Goal: Book appointment/travel/reservation

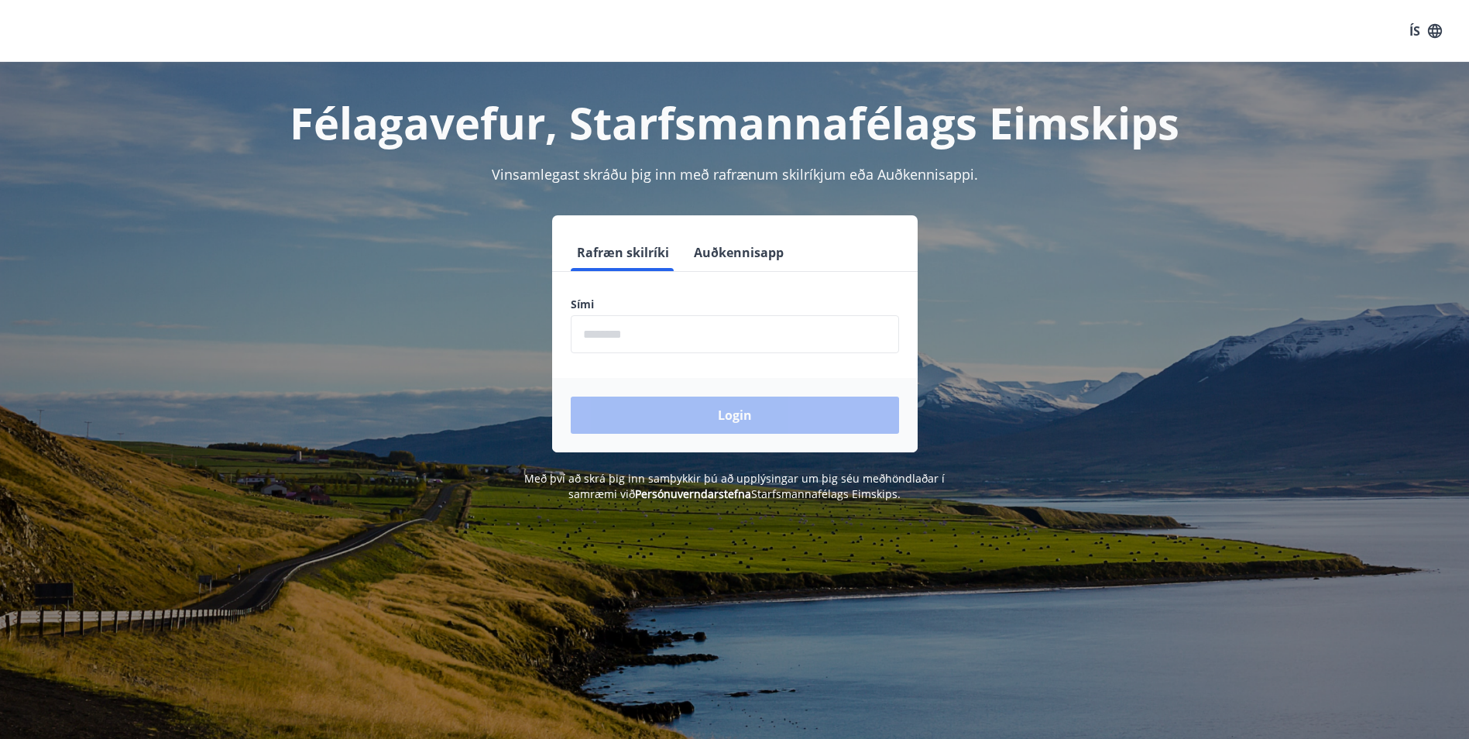
click at [655, 338] on input "phone" at bounding box center [735, 334] width 328 height 38
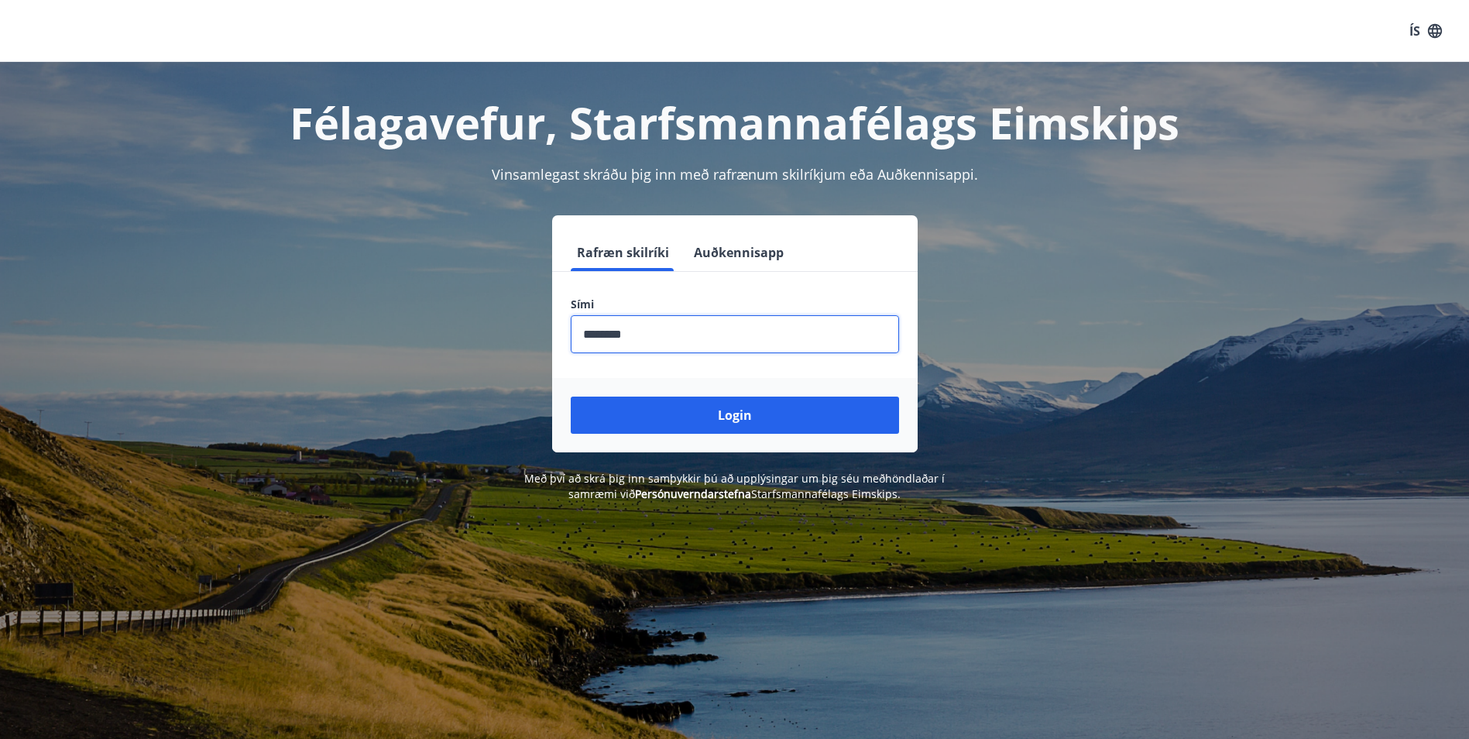
type input "********"
click at [571, 396] on button "Login" at bounding box center [735, 414] width 328 height 37
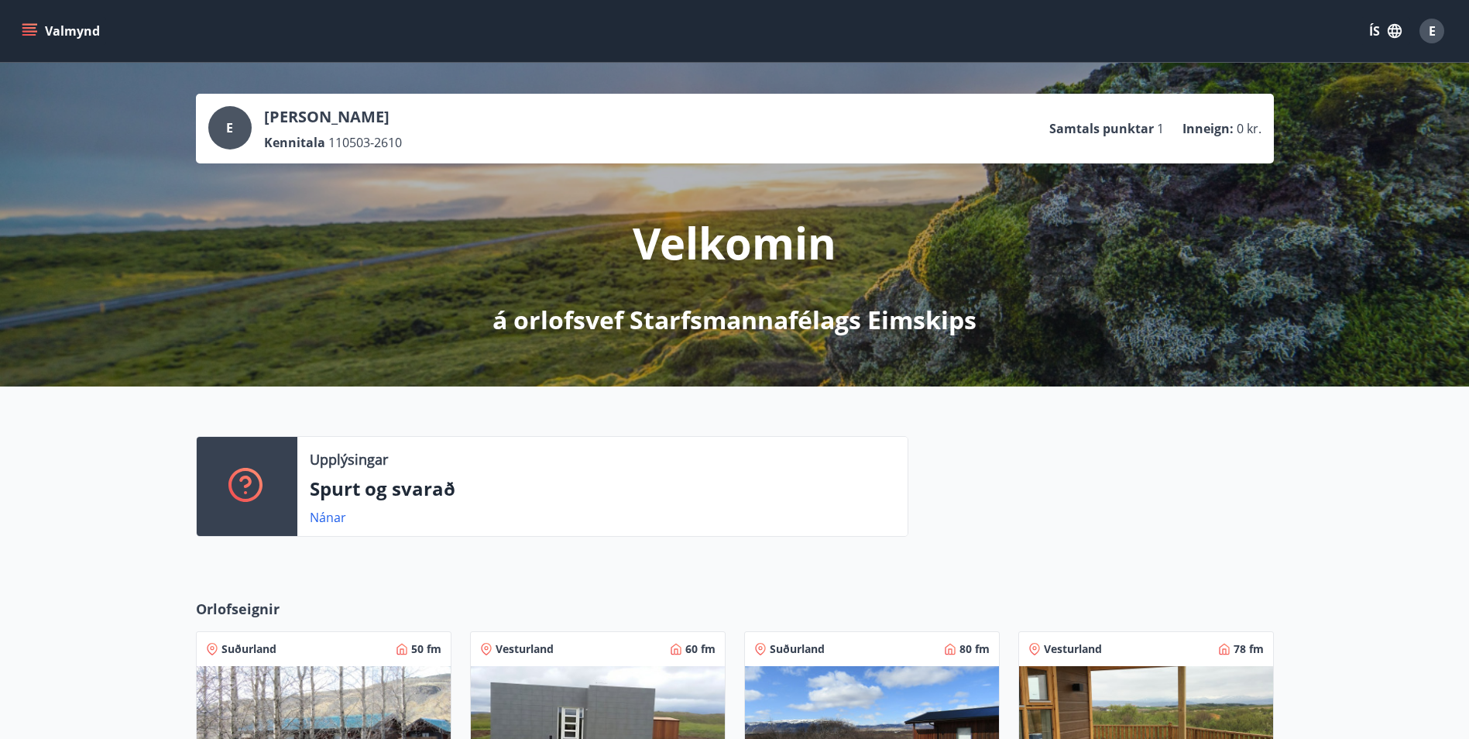
click at [69, 26] on button "Valmynd" at bounding box center [62, 31] width 87 height 28
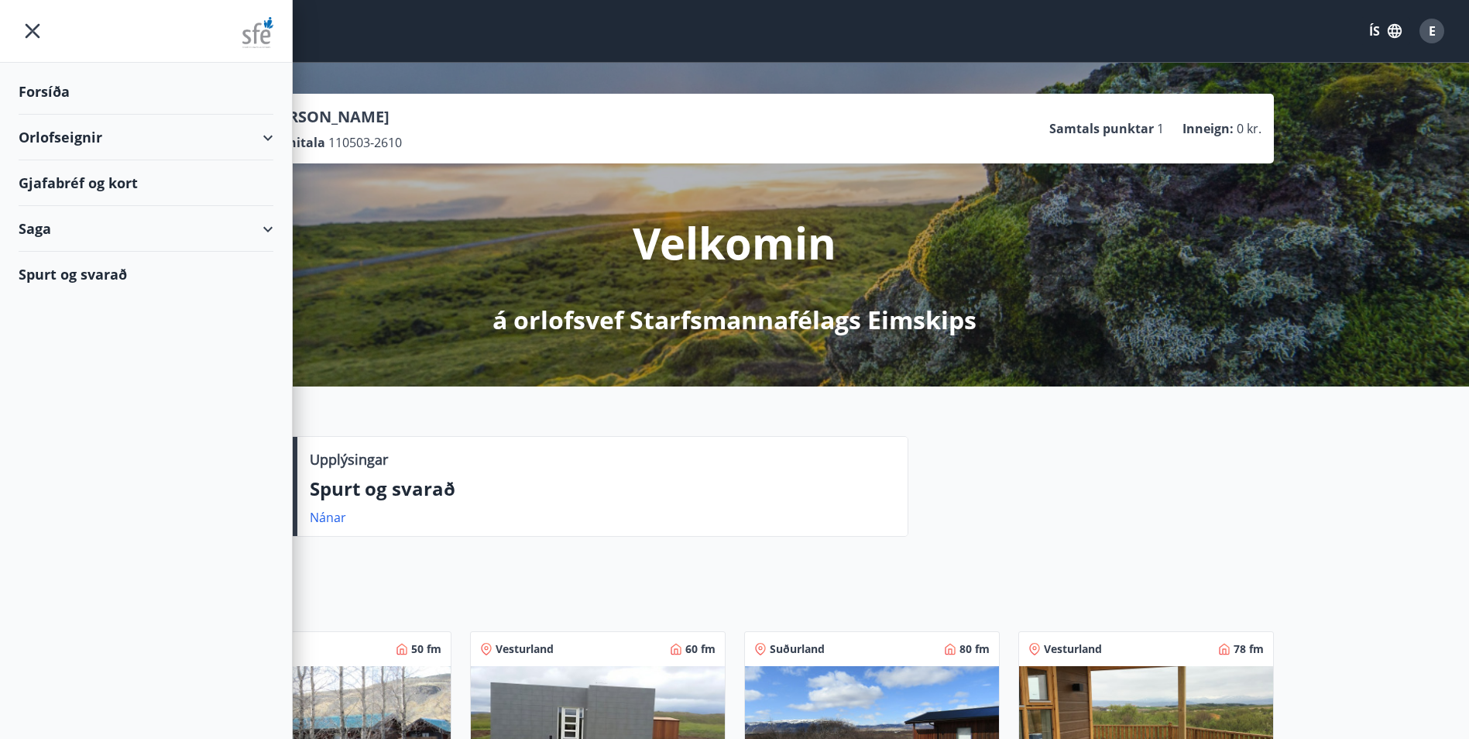
click at [256, 212] on div "Saga" at bounding box center [146, 229] width 255 height 46
click at [92, 132] on div "Orlofseignir" at bounding box center [146, 138] width 255 height 46
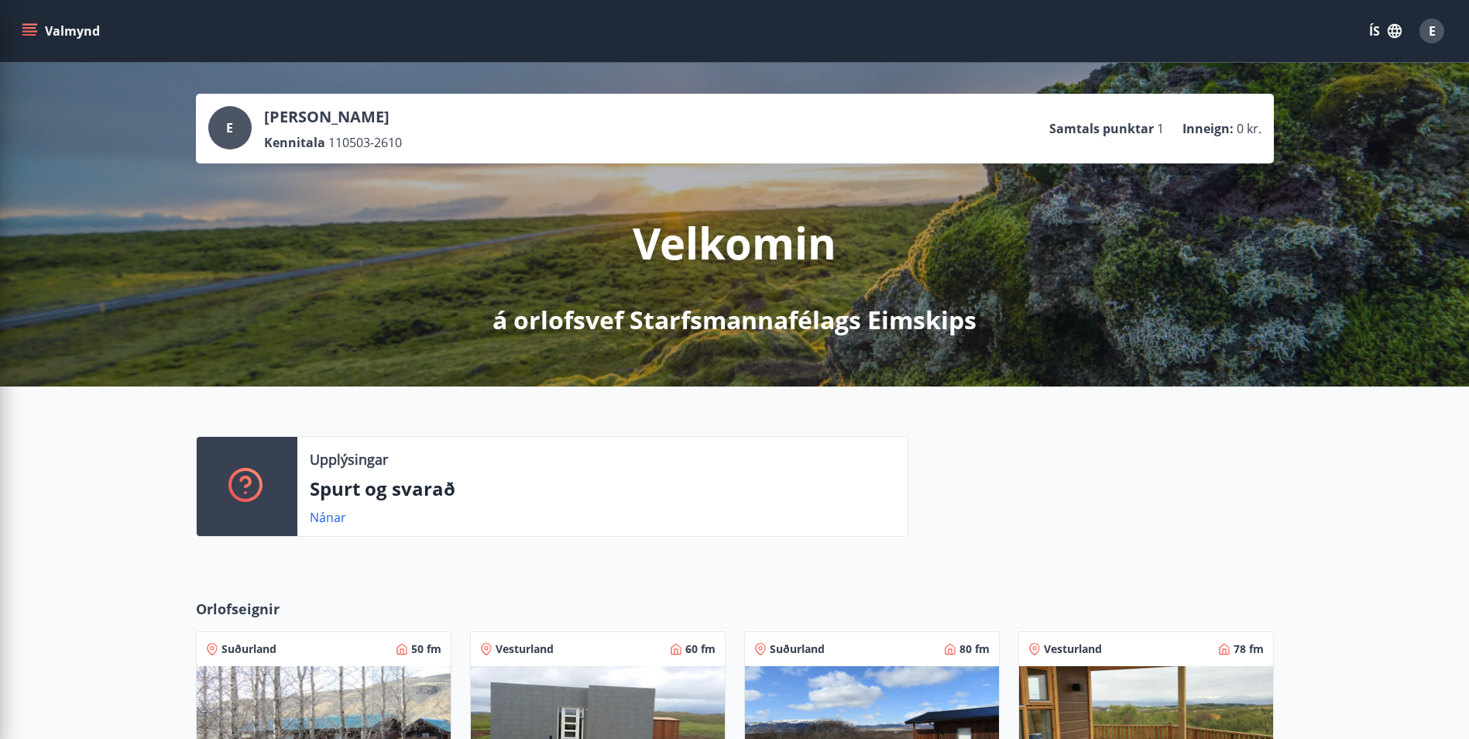
click at [846, 352] on div "E Egill Úlfarsson Kennitala 110503-2610 Samtals punktar 1 Inneign : 0 kr. Velko…" at bounding box center [734, 225] width 1469 height 324
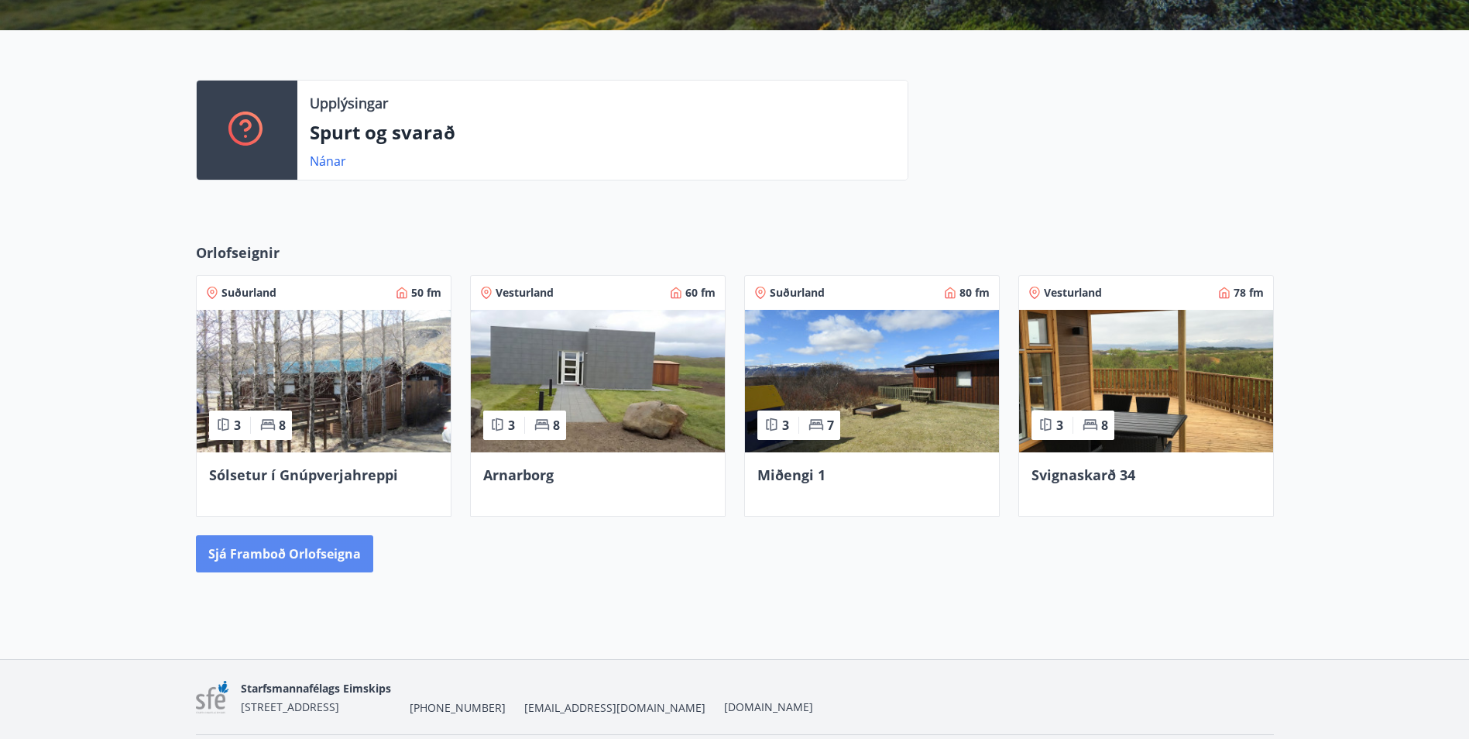
scroll to position [387, 0]
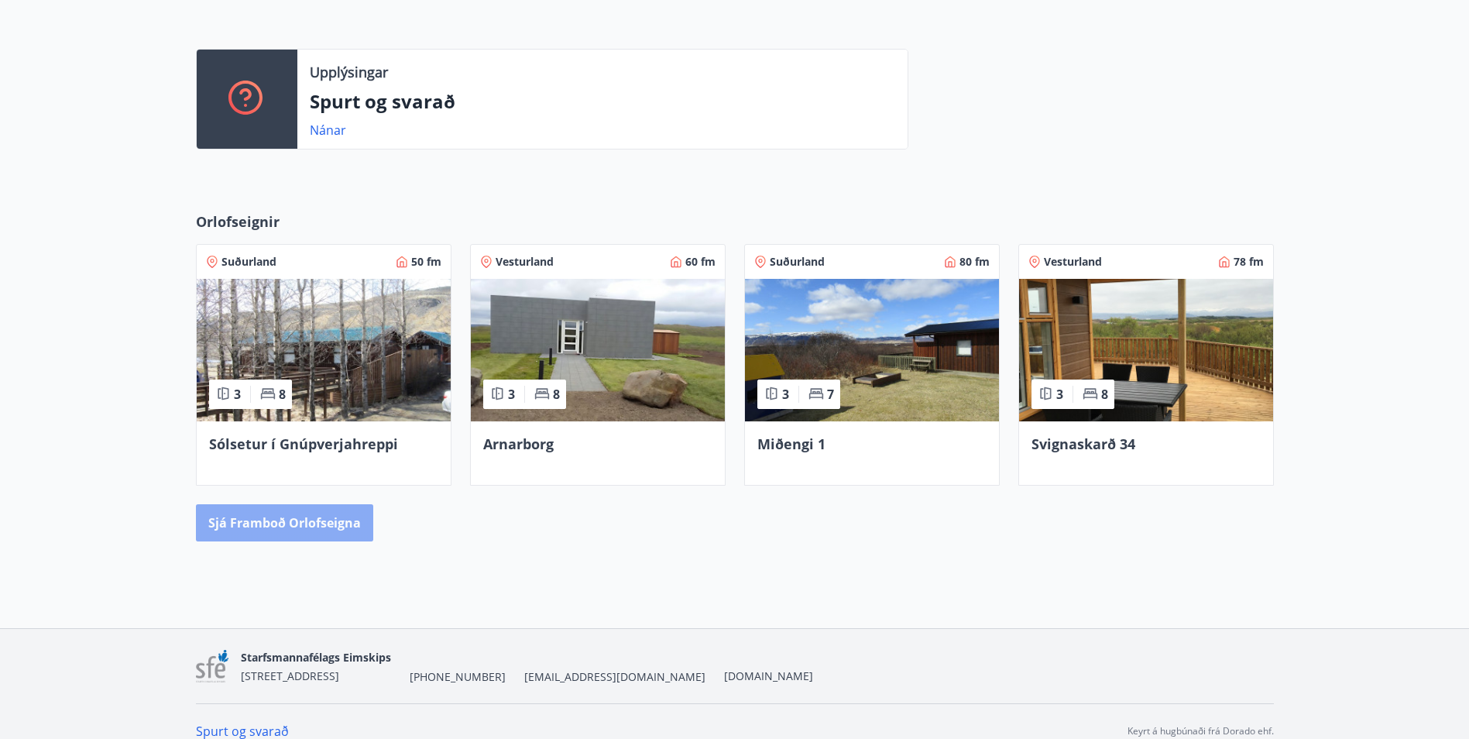
click at [323, 536] on button "Sjá framboð orlofseigna" at bounding box center [284, 522] width 177 height 37
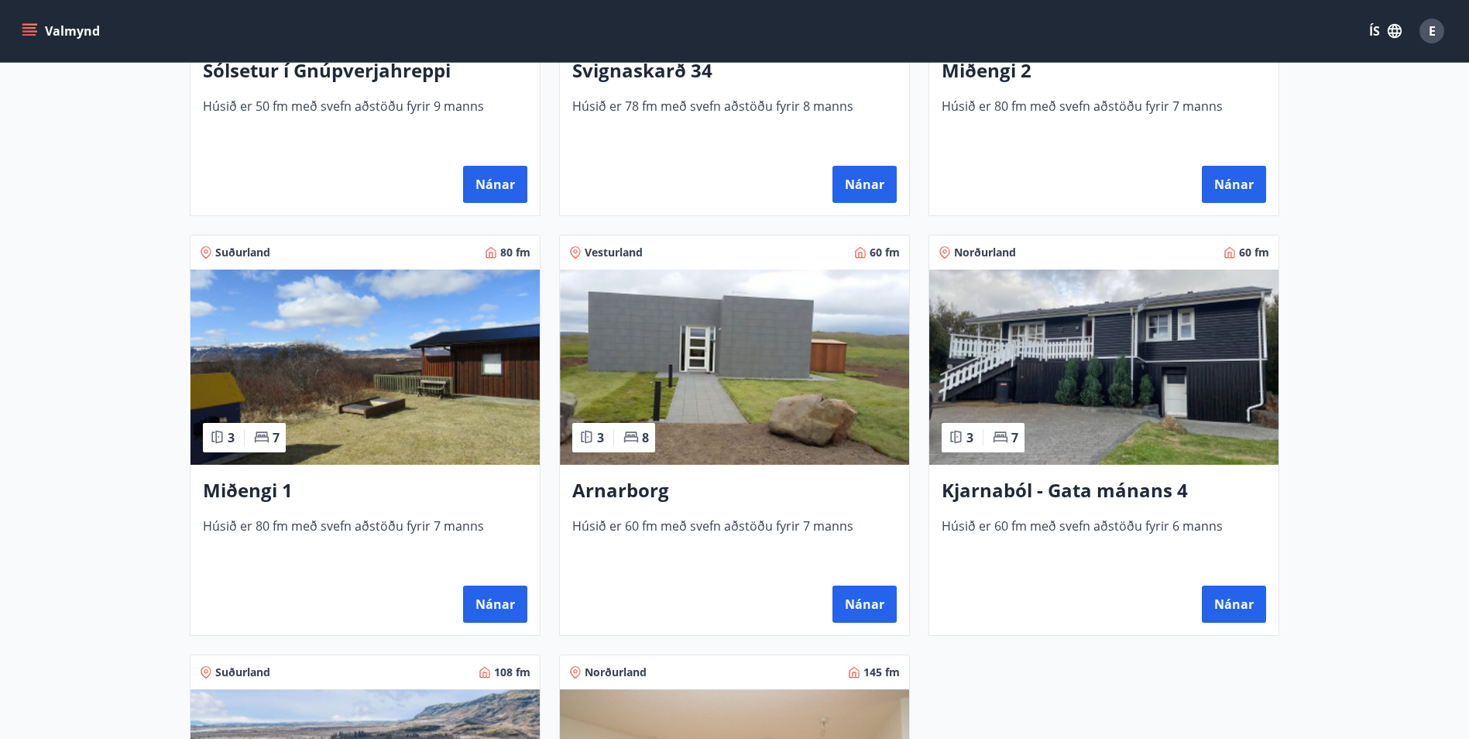
scroll to position [542, 0]
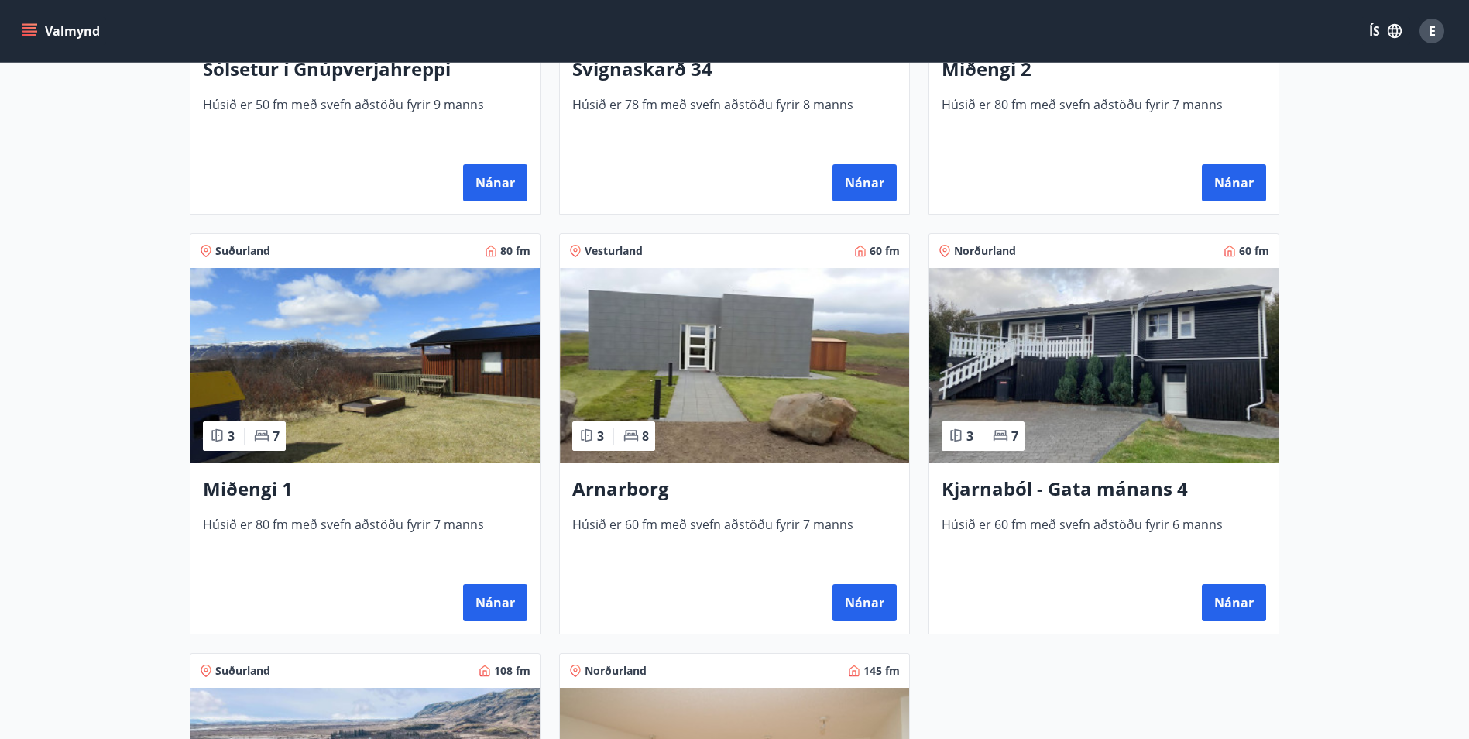
click at [832, 379] on img at bounding box center [734, 365] width 349 height 195
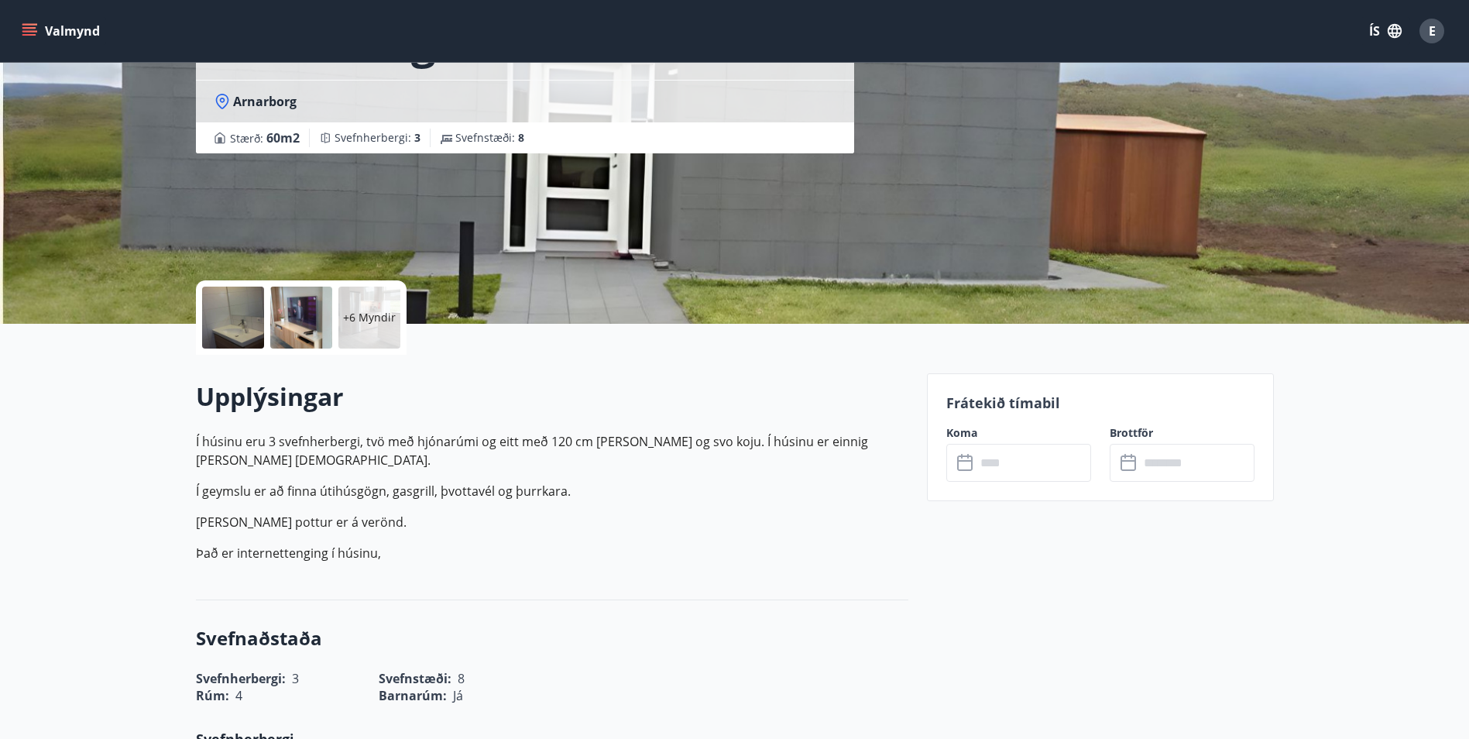
scroll to position [232, 0]
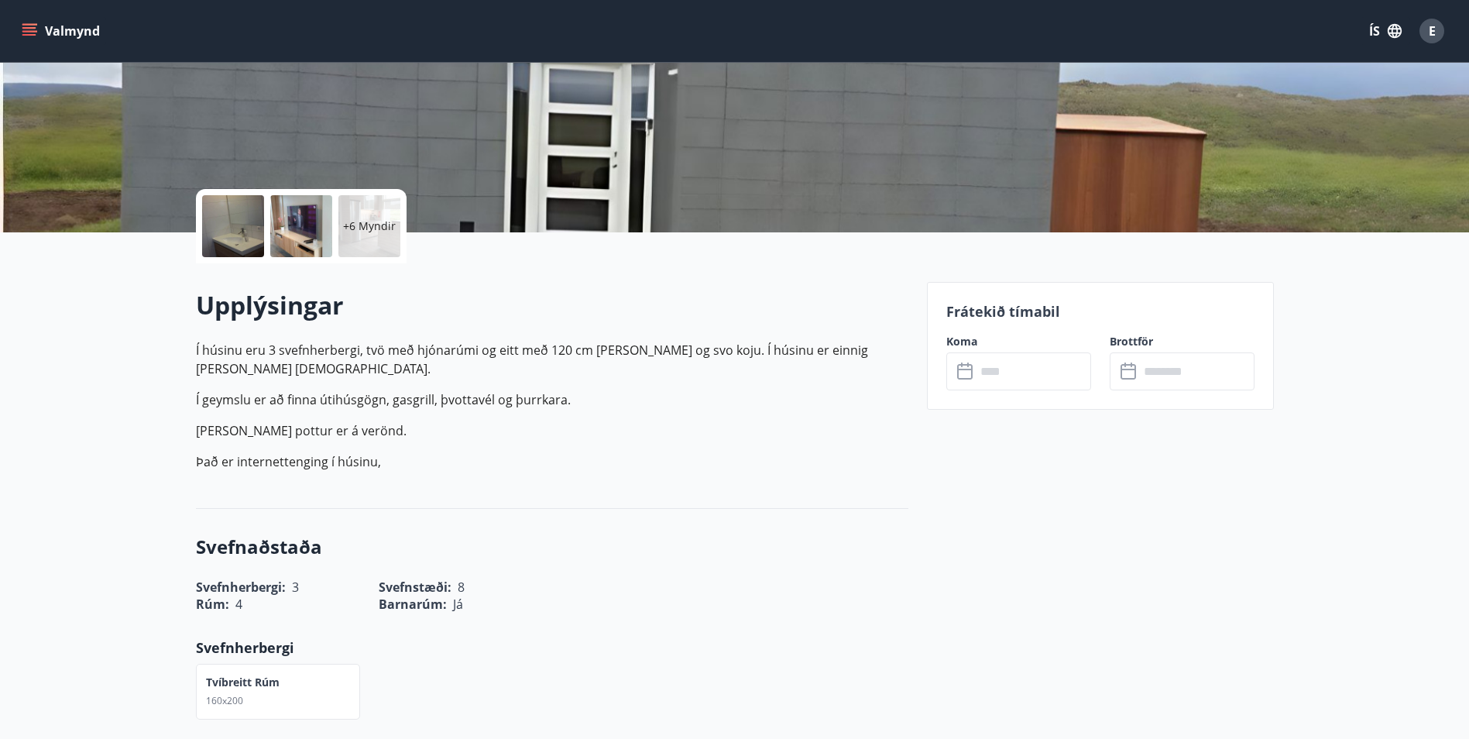
click at [1035, 393] on div "Frátekið tímabil Koma ​ ​ Brottför ​ ​" at bounding box center [1100, 346] width 347 height 128
click at [968, 386] on div "​ ​" at bounding box center [1018, 371] width 145 height 38
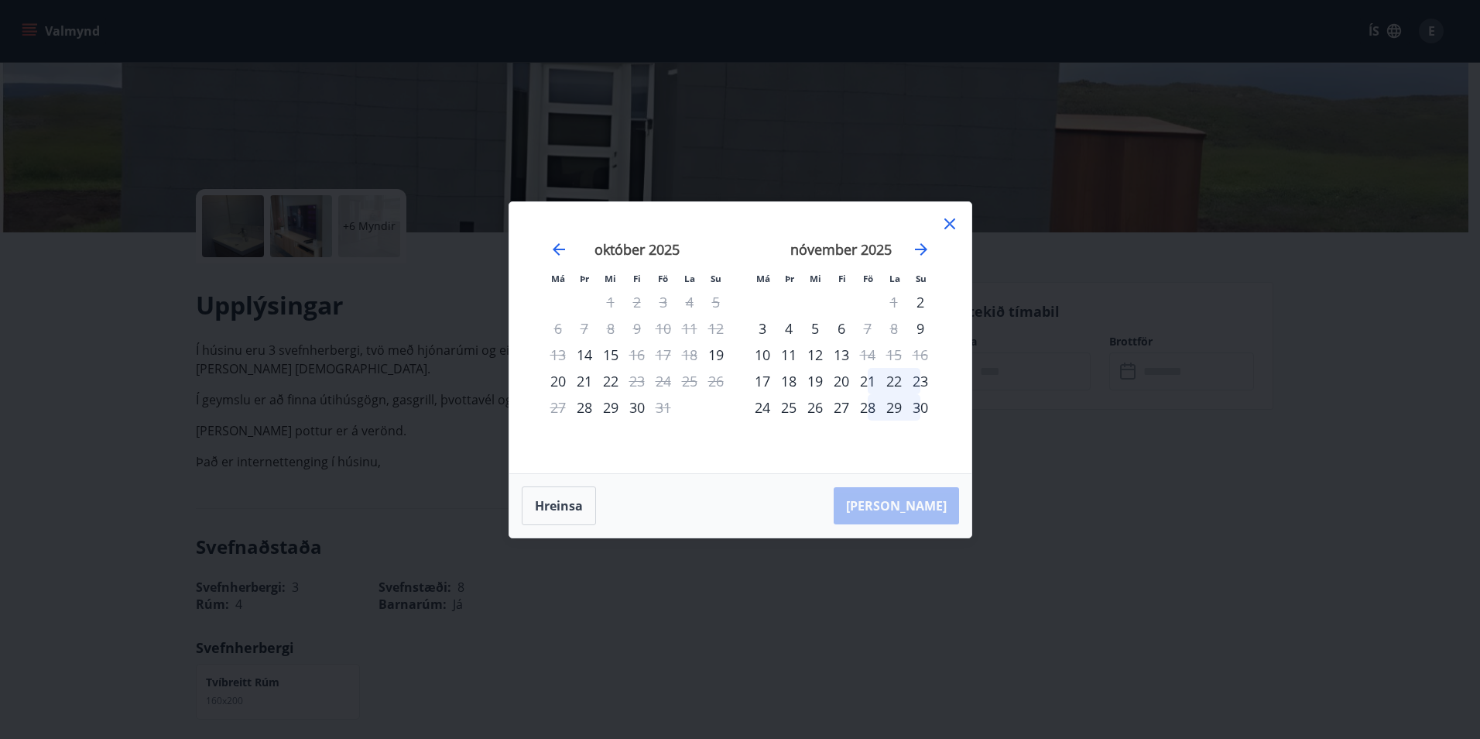
click at [891, 381] on div "22" at bounding box center [894, 381] width 26 height 26
click at [913, 381] on div "23" at bounding box center [920, 381] width 26 height 26
click at [924, 245] on icon "Move forward to switch to the next month." at bounding box center [921, 249] width 19 height 19
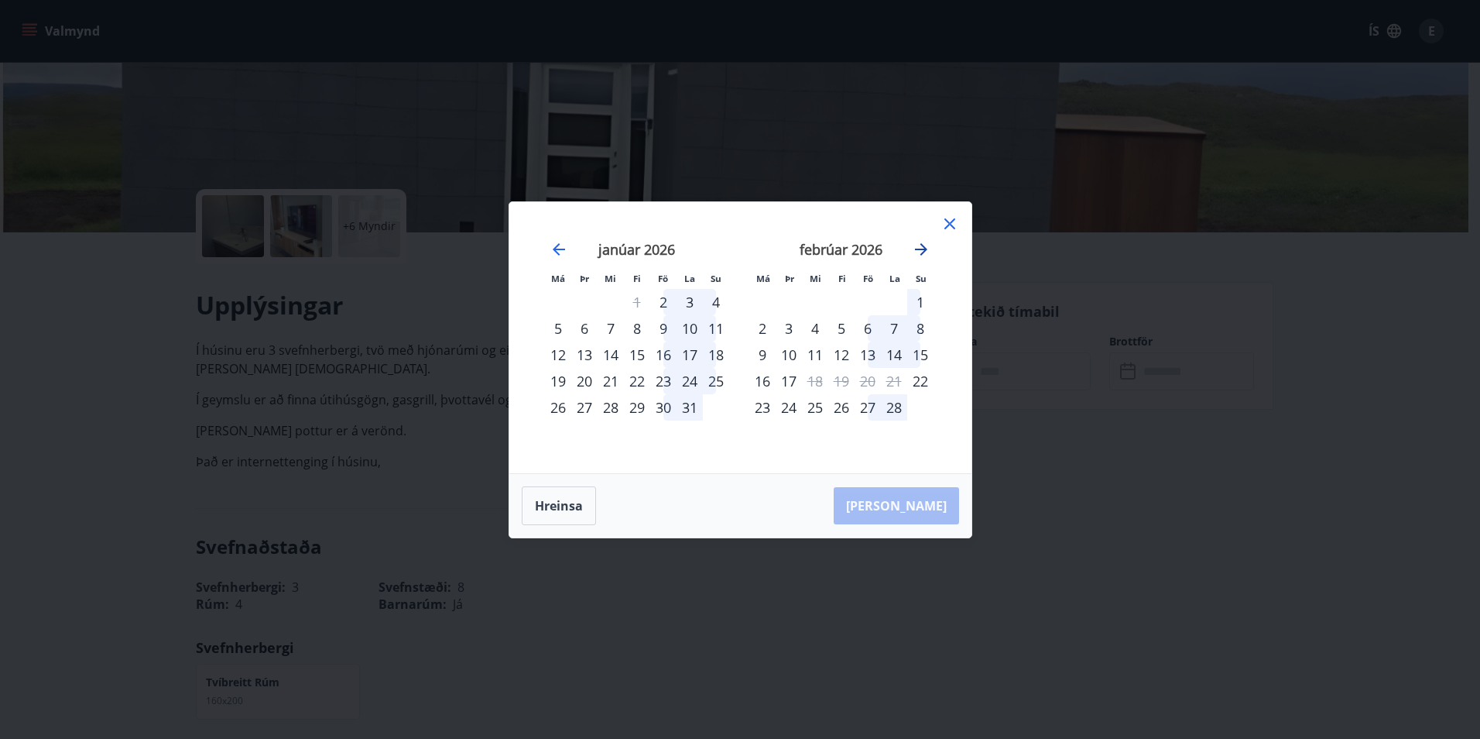
click at [928, 248] on icon "Move forward to switch to the next month." at bounding box center [921, 249] width 19 height 19
click at [904, 357] on div "14" at bounding box center [894, 354] width 26 height 26
click at [902, 355] on div "14" at bounding box center [894, 354] width 26 height 26
drag, startPoint x: 893, startPoint y: 329, endPoint x: 934, endPoint y: 324, distance: 41.4
click at [934, 324] on div "mars 2026 1 2 3 4 5 6 7 8 9 10 11 12 13 14 15 16 17 18 19 20 21 22 23 24 25 26 …" at bounding box center [841, 348] width 204 height 254
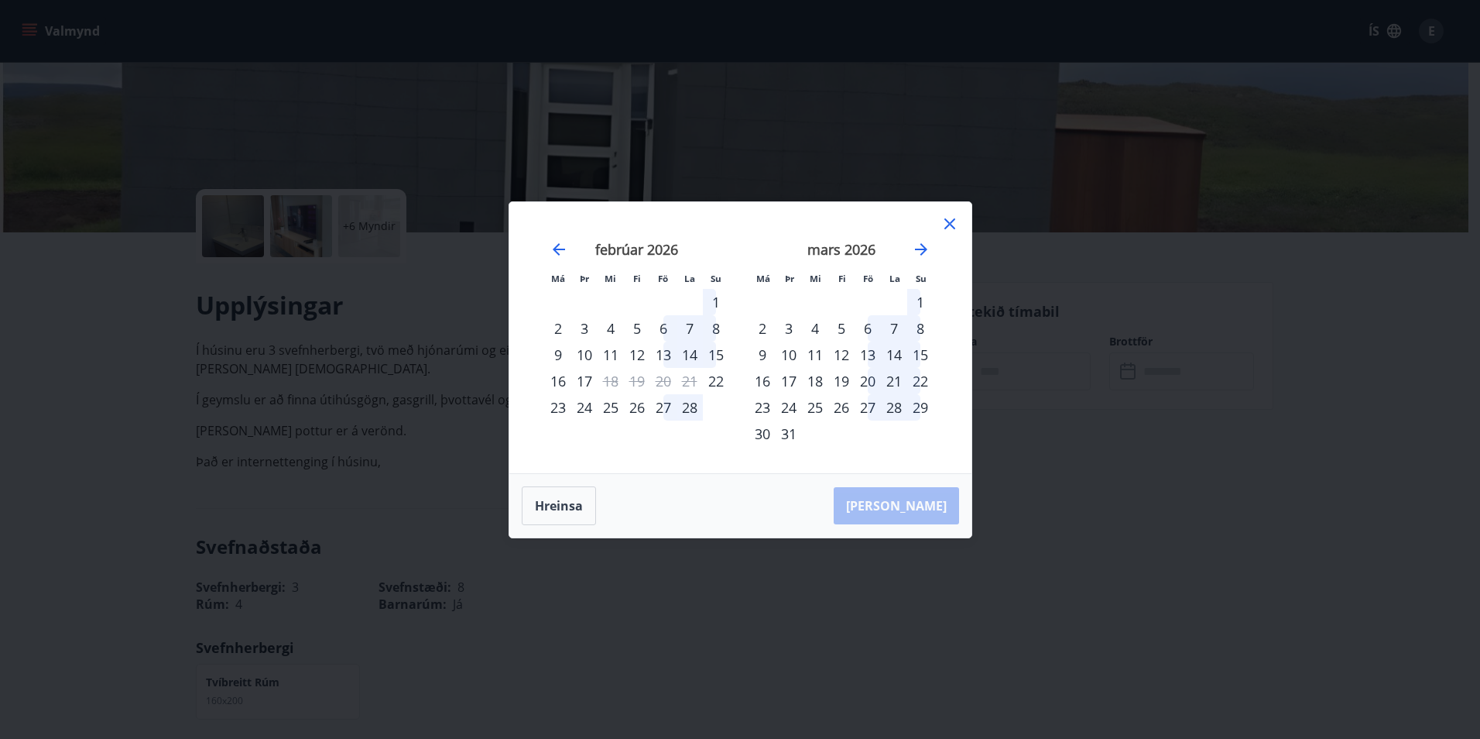
click at [848, 331] on div "5" at bounding box center [841, 328] width 26 height 26
click at [838, 331] on div "5" at bounding box center [841, 328] width 26 height 26
click at [818, 328] on div "4" at bounding box center [815, 328] width 26 height 26
click at [852, 325] on div "5" at bounding box center [841, 328] width 26 height 26
click at [818, 331] on div "4" at bounding box center [815, 328] width 26 height 26
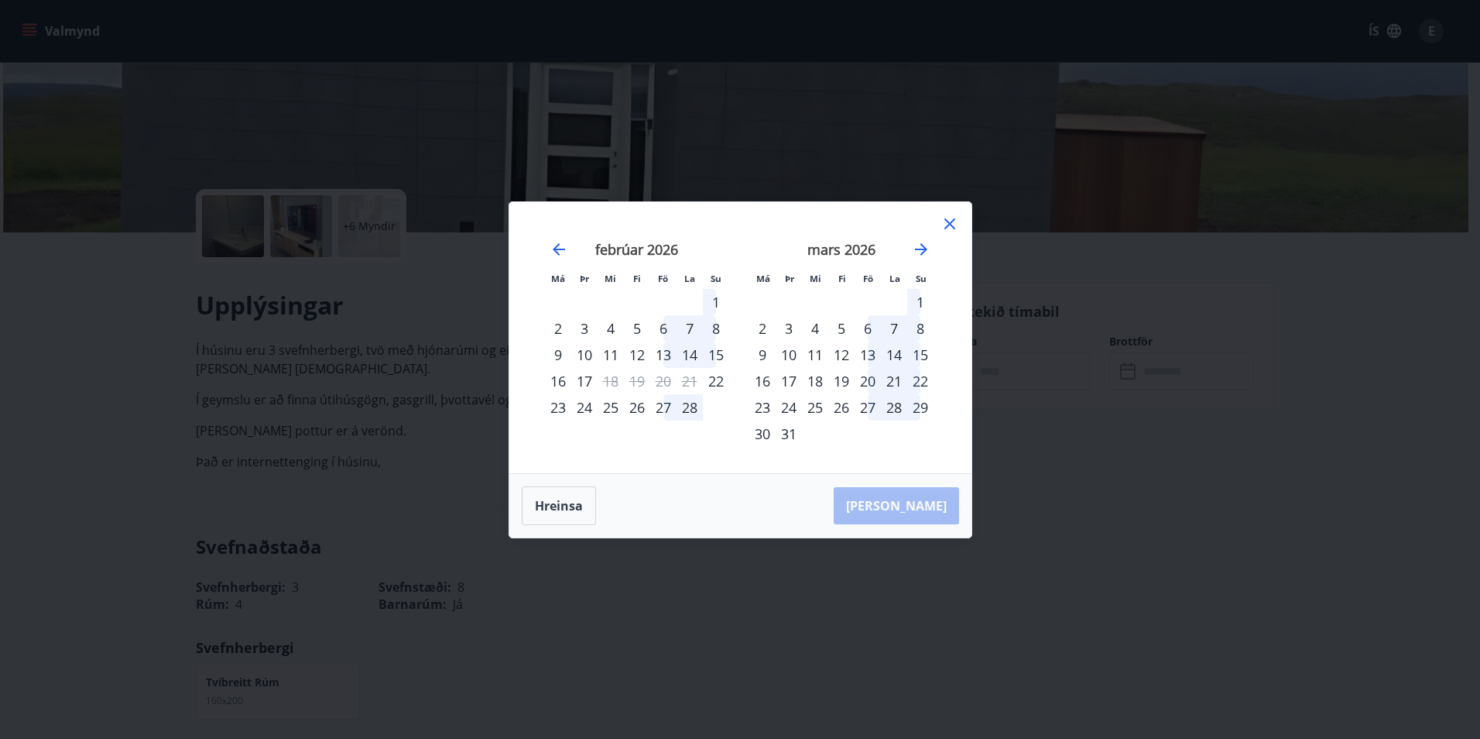
click at [818, 331] on div "4" at bounding box center [815, 328] width 26 height 26
click at [873, 404] on div "27" at bounding box center [868, 407] width 26 height 26
click at [924, 249] on icon "Move forward to switch to the next month." at bounding box center [921, 249] width 12 height 12
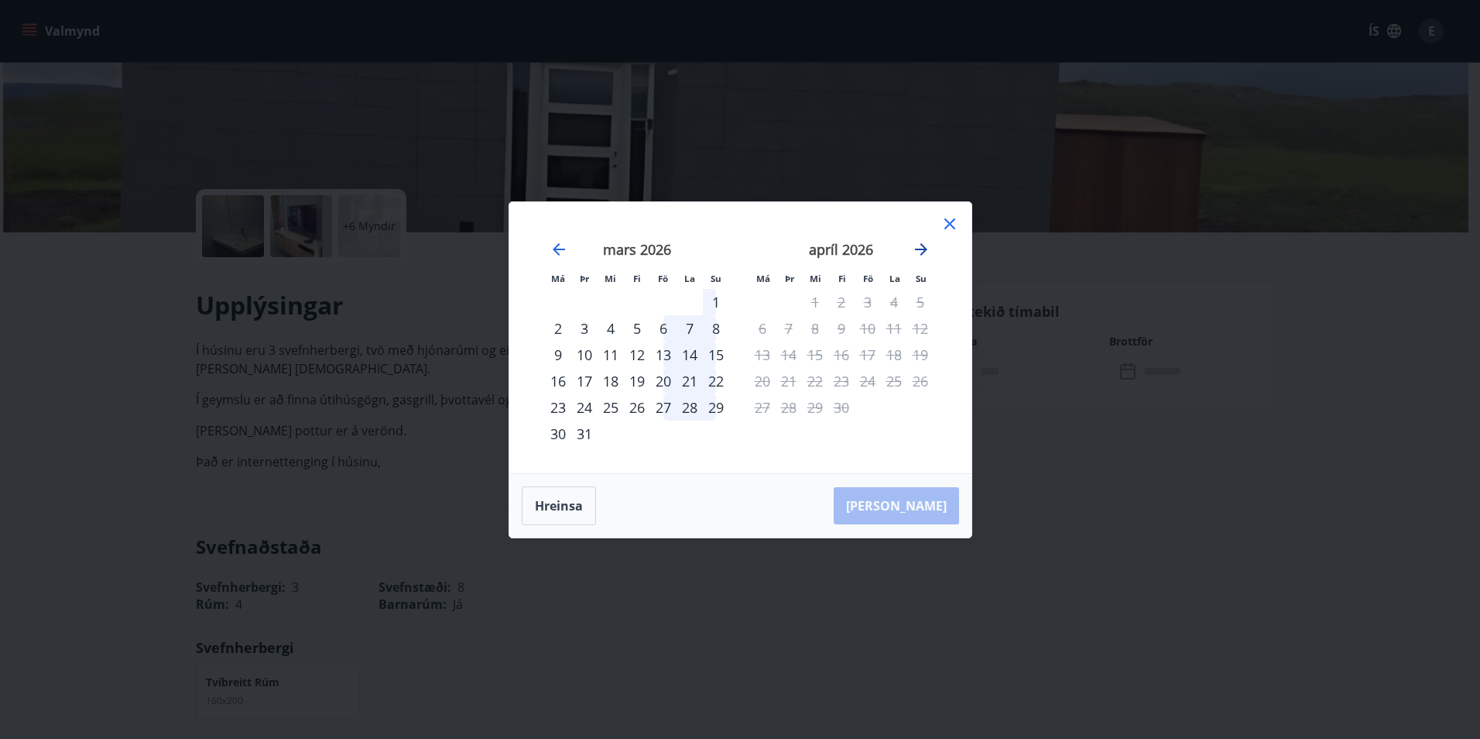
click at [924, 249] on icon "Move forward to switch to the next month." at bounding box center [921, 249] width 12 height 12
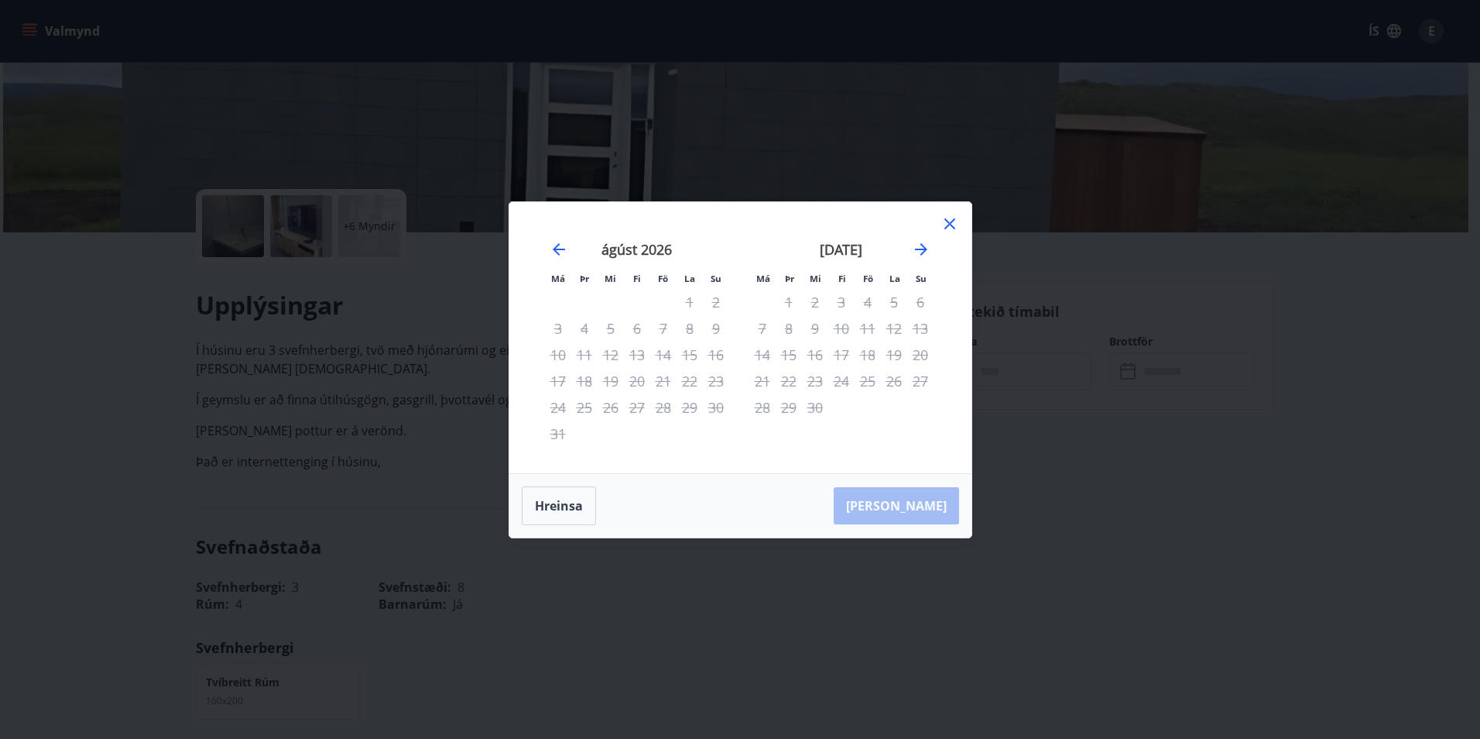
click at [859, 358] on div "18" at bounding box center [868, 354] width 26 height 26
click at [849, 351] on div "17" at bounding box center [841, 354] width 26 height 26
click at [941, 229] on icon at bounding box center [950, 223] width 19 height 19
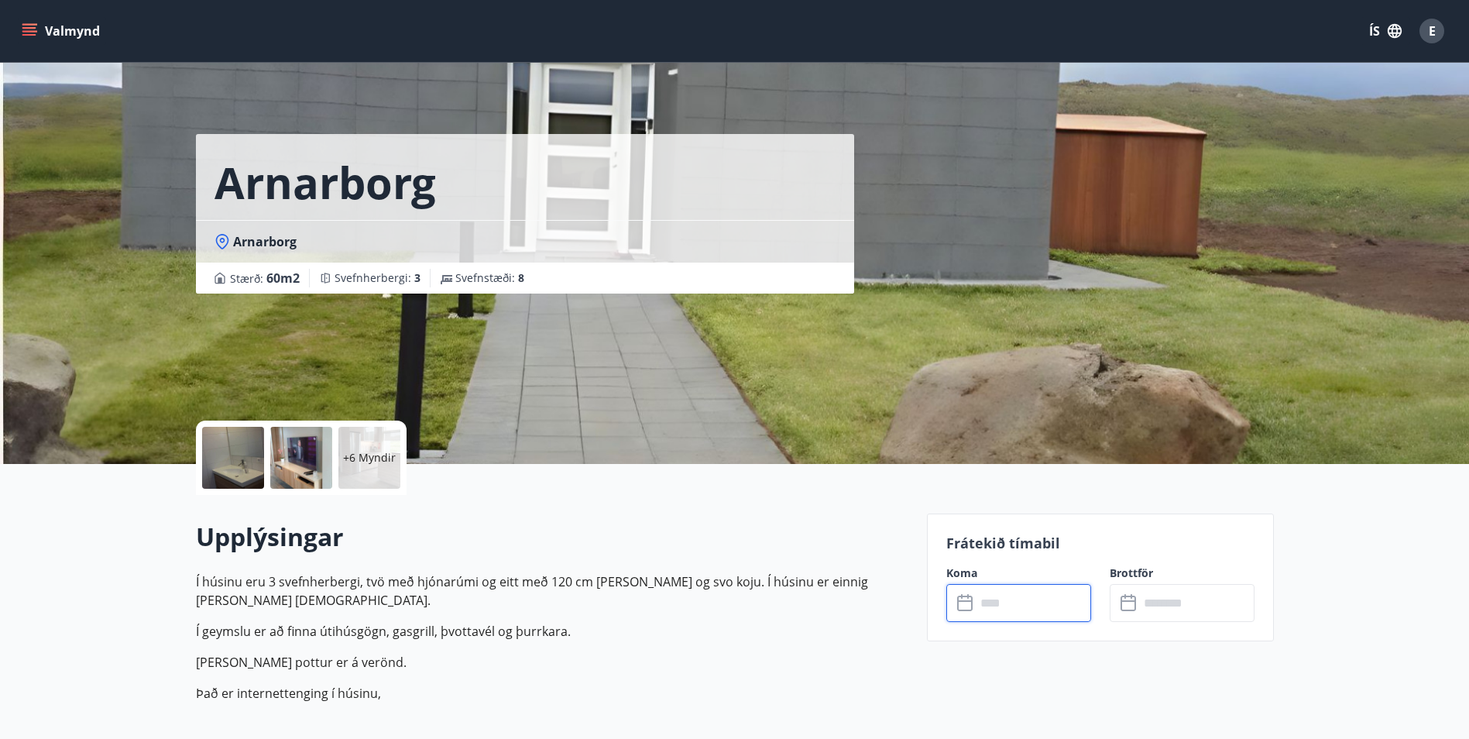
scroll to position [0, 0]
click at [362, 468] on div "+6 Myndir" at bounding box center [369, 458] width 62 height 62
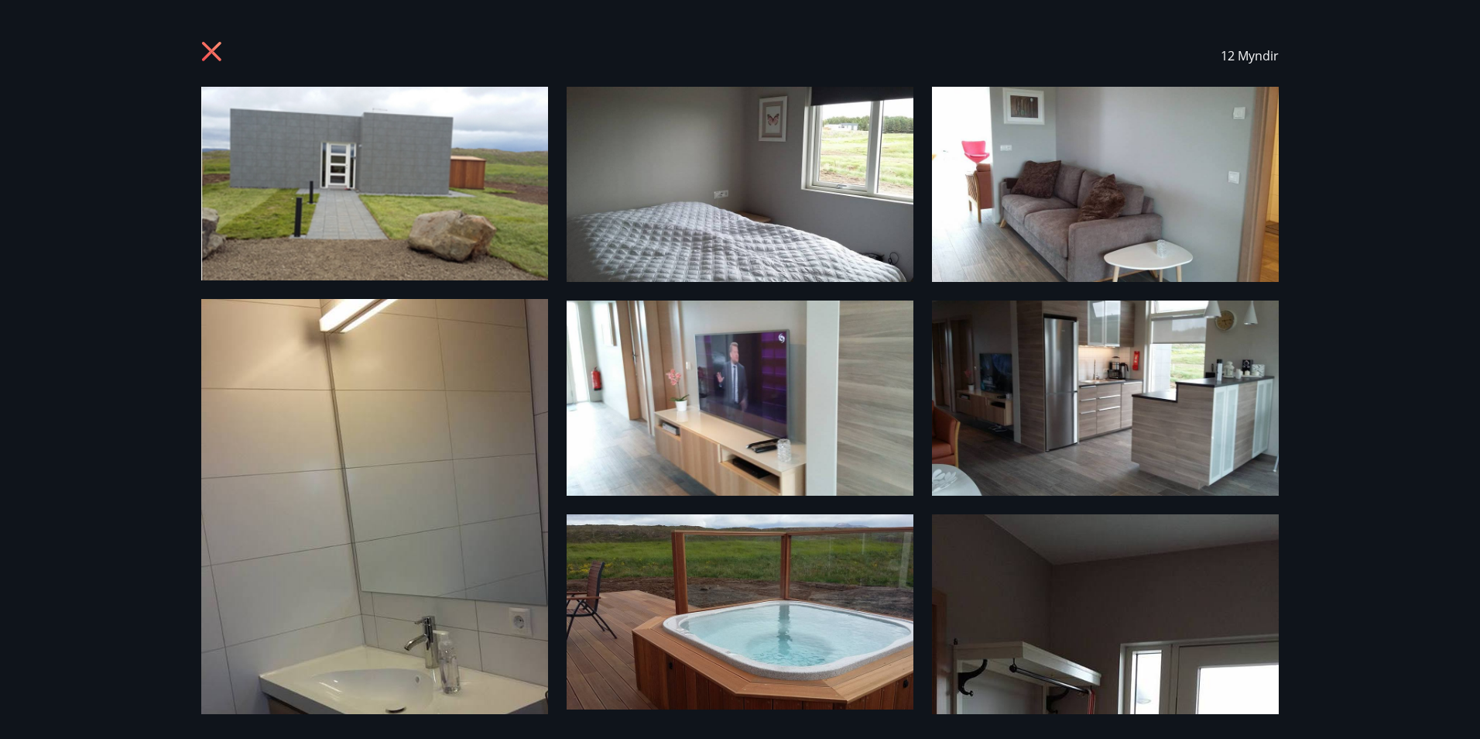
click at [223, 50] on icon at bounding box center [213, 53] width 25 height 25
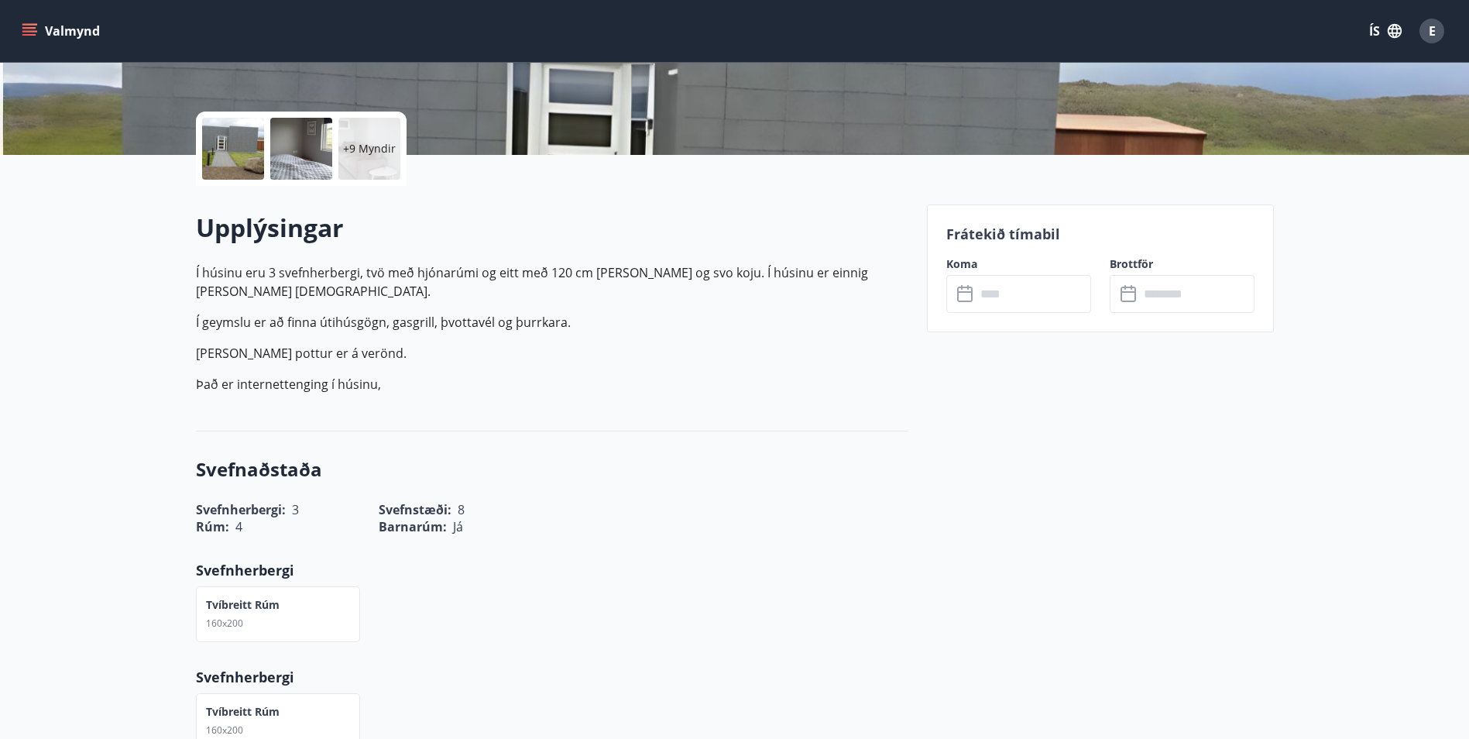
scroll to position [619, 0]
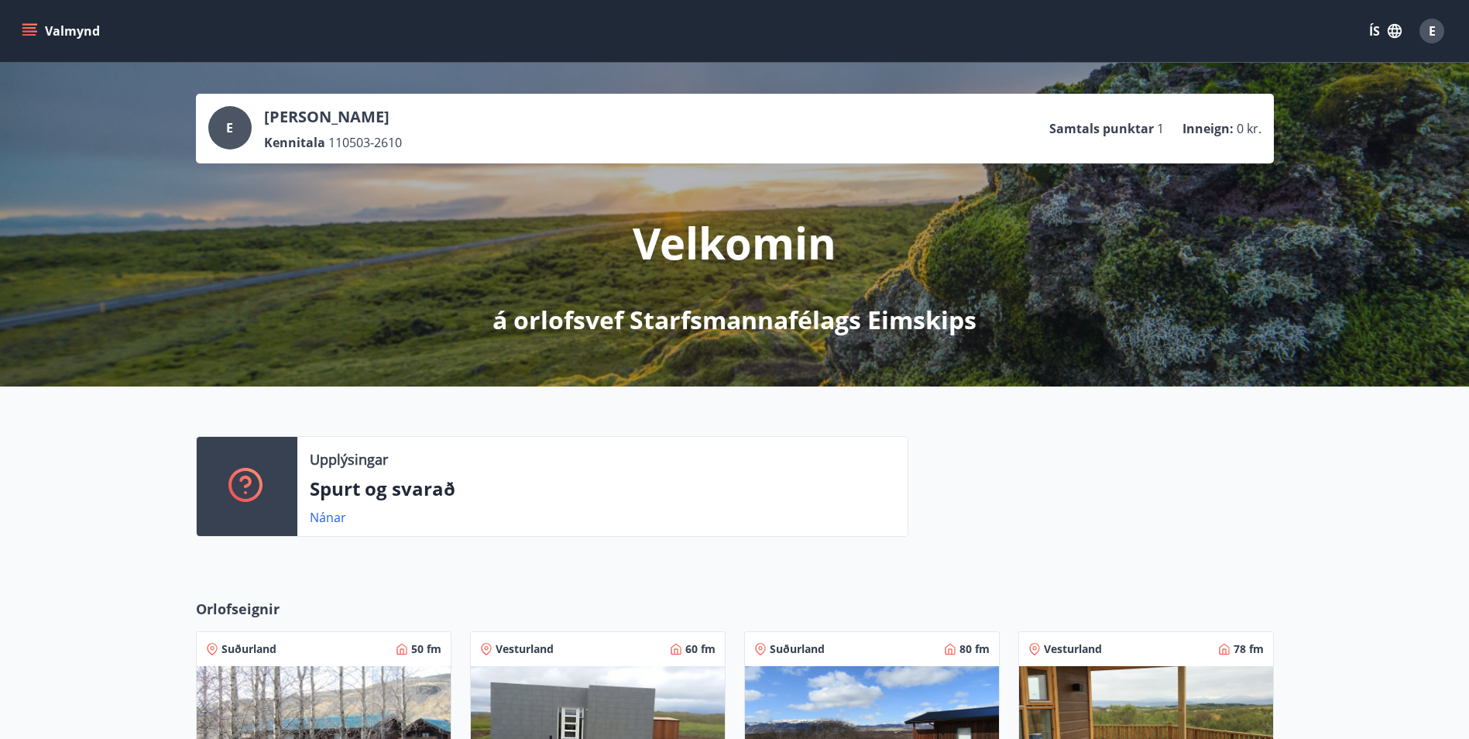
click at [705, 343] on div "E Egill Úlfarsson Kennitala 110503-2610 Samtals punktar 1 Inneign : 0 kr. Velko…" at bounding box center [734, 225] width 1469 height 324
click at [691, 314] on p "á orlofsvef Starfsmannafélags Eimskips" at bounding box center [734, 320] width 484 height 34
click at [328, 132] on div "[PERSON_NAME] Kennitala 110503-2610" at bounding box center [333, 128] width 138 height 45
click at [46, 30] on button "Valmynd" at bounding box center [62, 31] width 87 height 28
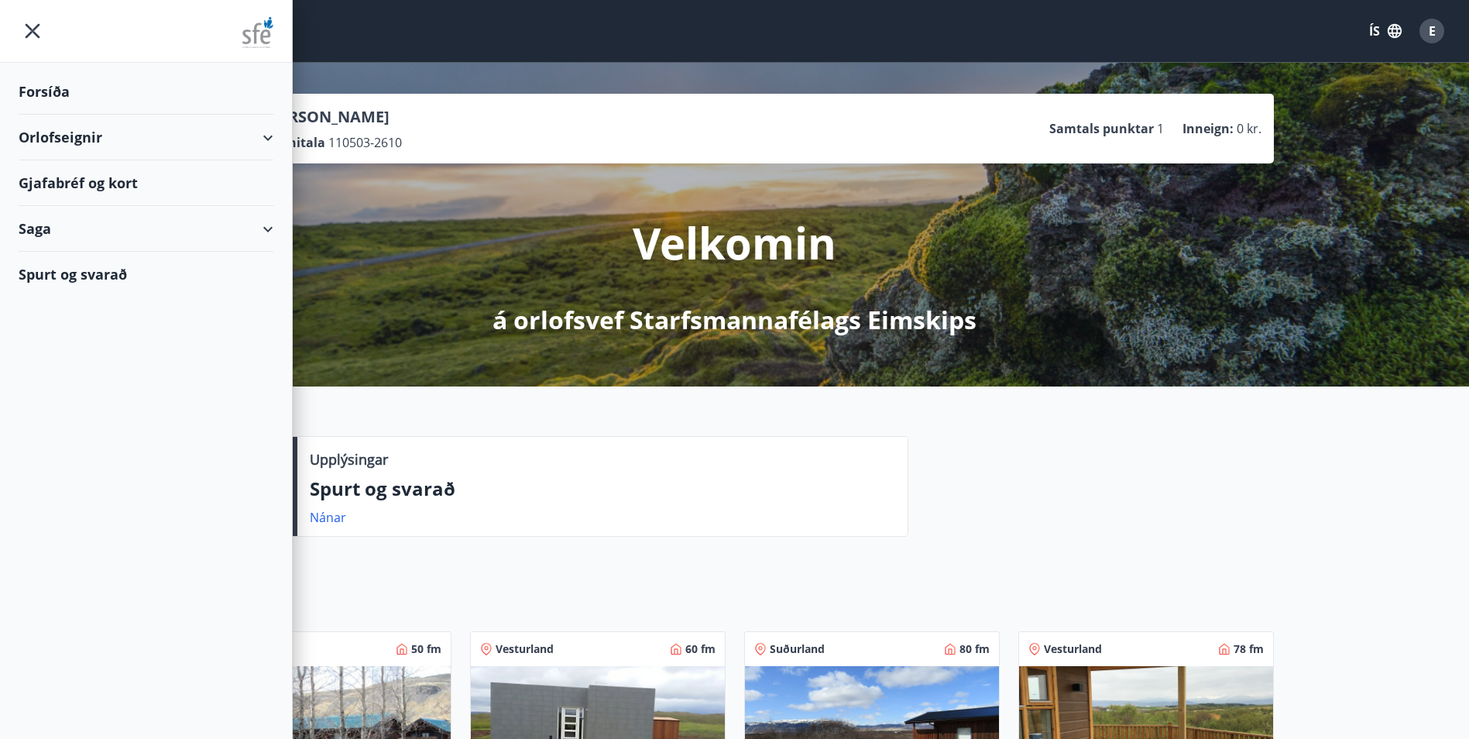
click at [138, 190] on div "Gjafabréf og kort" at bounding box center [146, 183] width 255 height 46
